Goal: Task Accomplishment & Management: Manage account settings

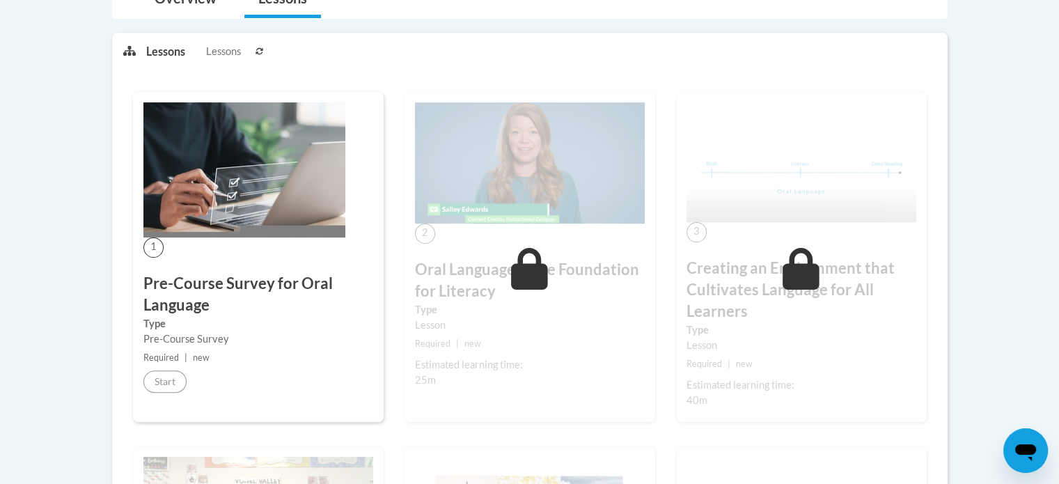
scroll to position [339, 0]
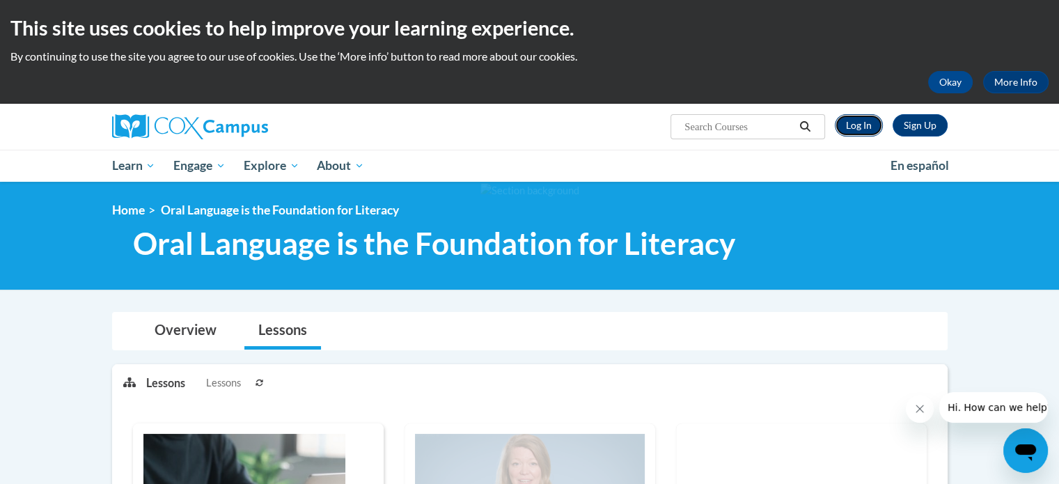
click at [855, 126] on link "Log In" at bounding box center [859, 125] width 48 height 22
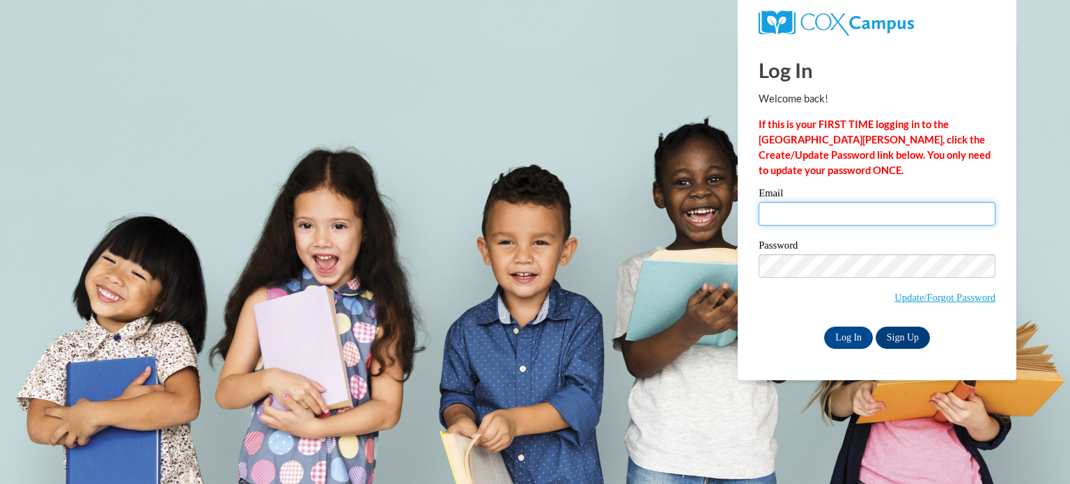
click at [827, 223] on input "Email" at bounding box center [876, 214] width 237 height 24
click at [824, 215] on input "Email" at bounding box center [876, 214] width 237 height 24
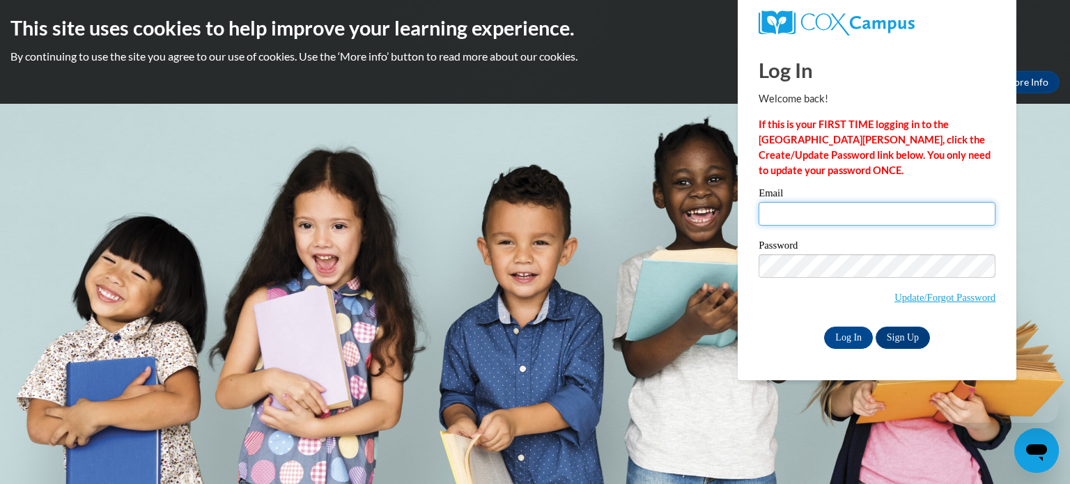
type input "drew.ambrose@franklin.k12.wi.us"
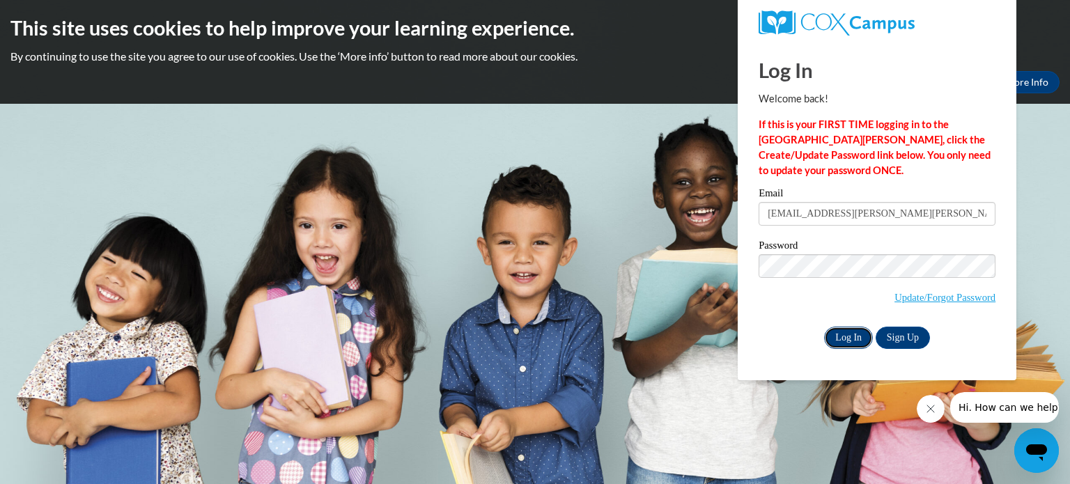
click at [846, 344] on input "Log In" at bounding box center [848, 338] width 49 height 22
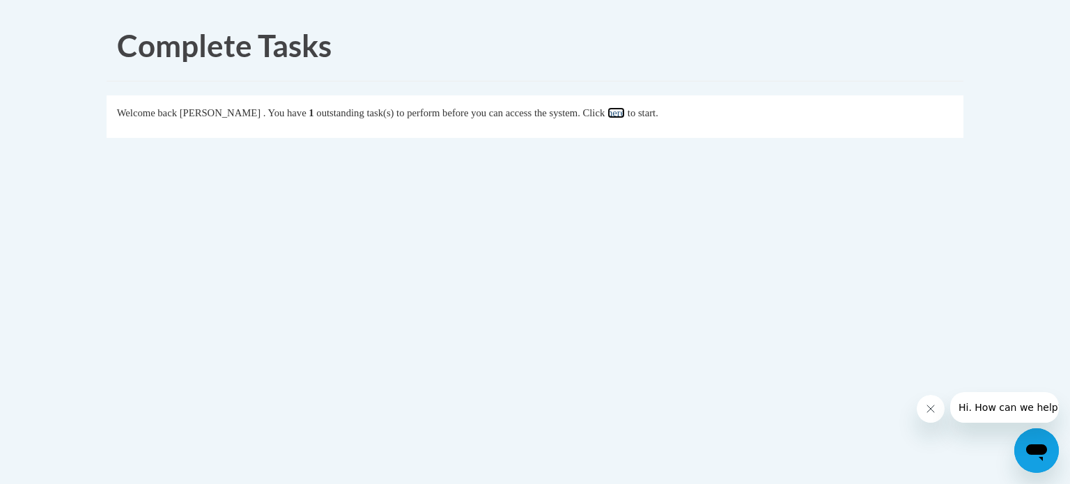
click at [625, 111] on link "here" at bounding box center [615, 112] width 17 height 11
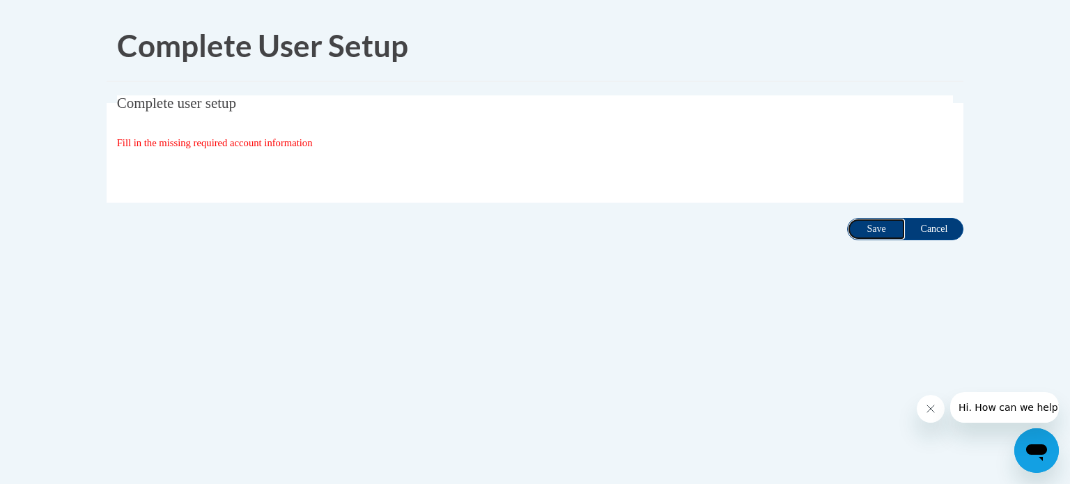
click at [882, 233] on input "Save" at bounding box center [876, 229] width 58 height 22
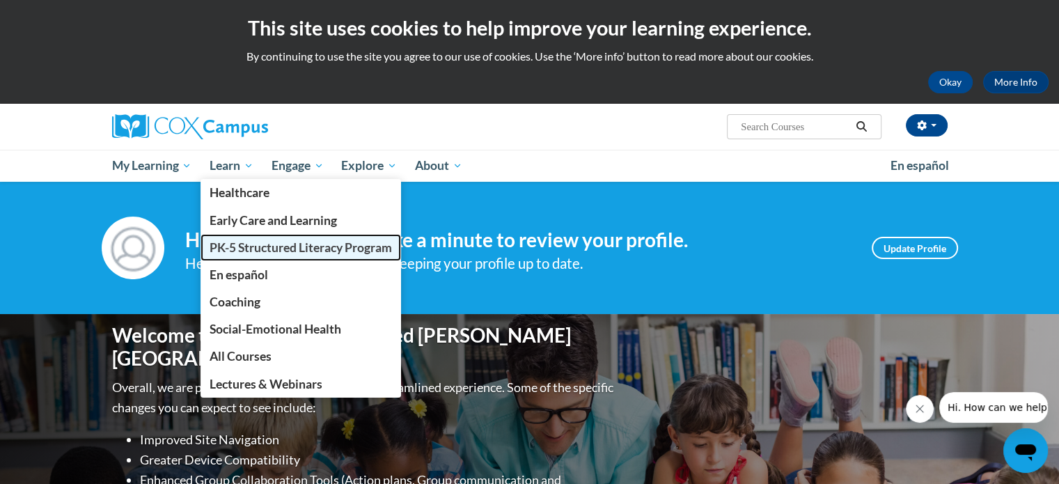
click at [255, 245] on span "PK-5 Structured Literacy Program" at bounding box center [301, 247] width 182 height 15
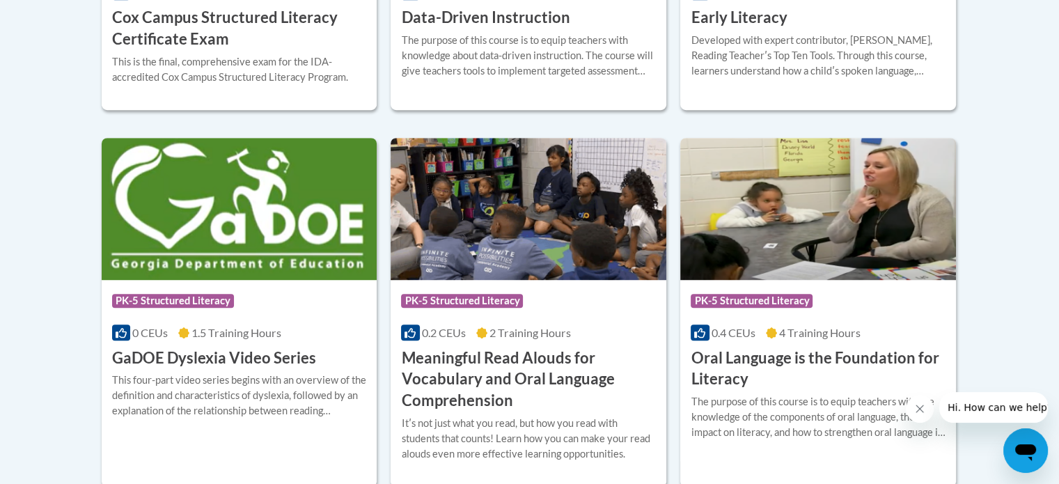
scroll to position [838, 0]
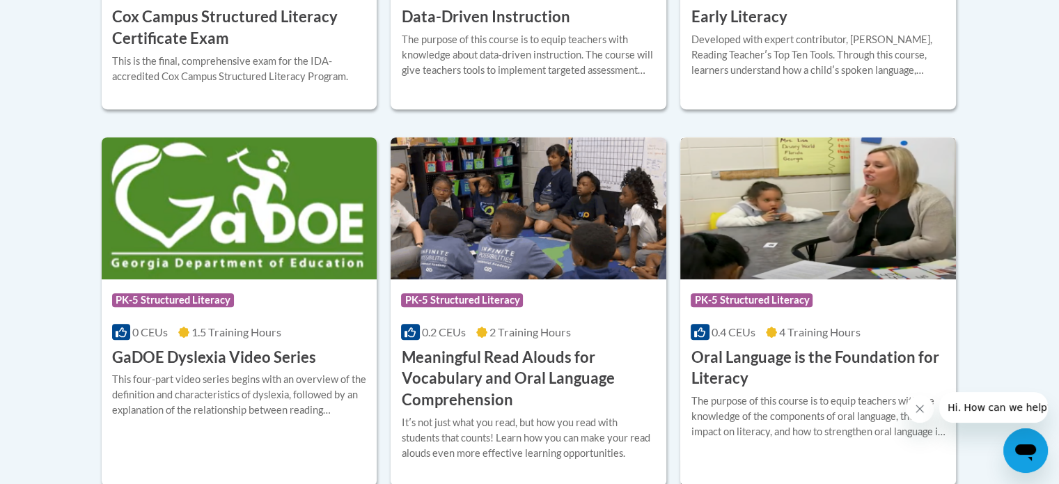
click at [895, 191] on img at bounding box center [818, 208] width 276 height 142
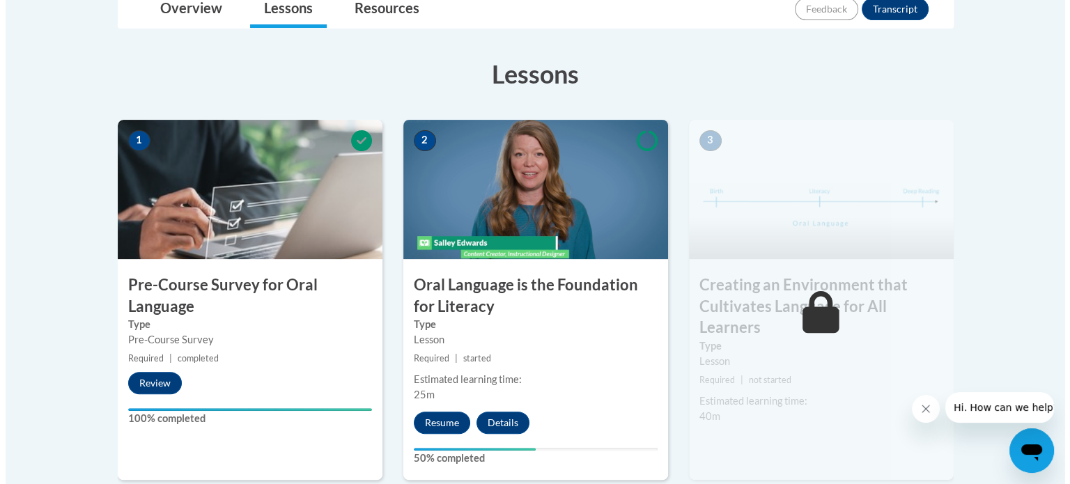
scroll to position [462, 0]
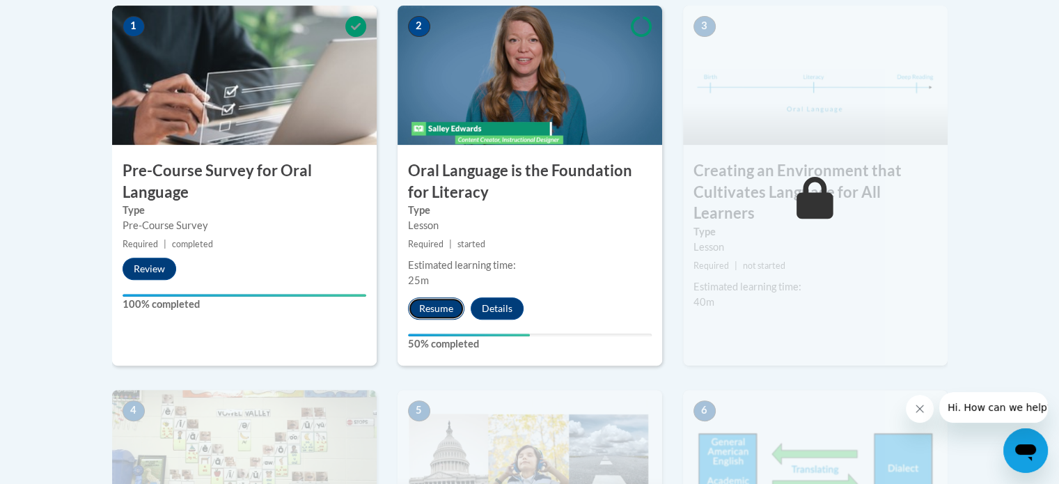
click at [435, 311] on button "Resume" at bounding box center [436, 308] width 56 height 22
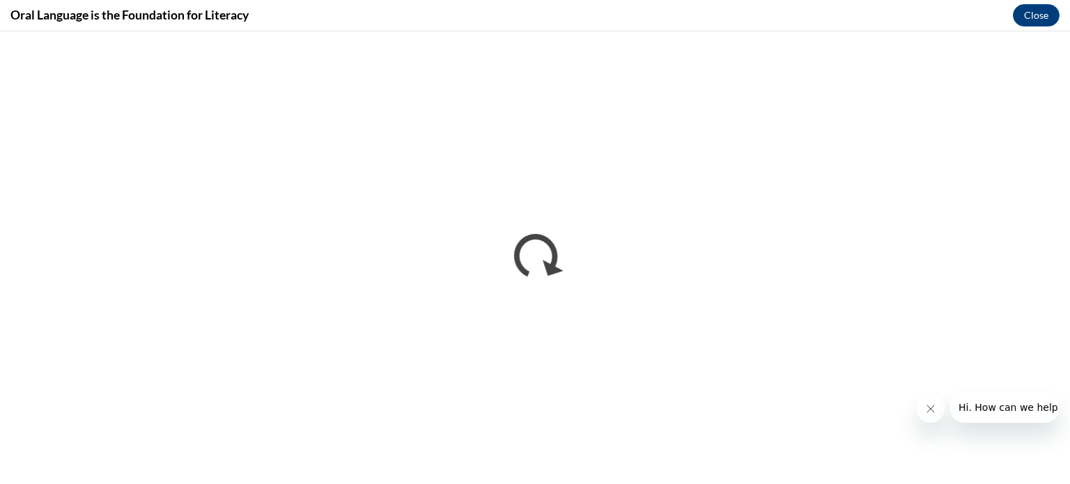
scroll to position [0, 0]
